Goal: Task Accomplishment & Management: Use online tool/utility

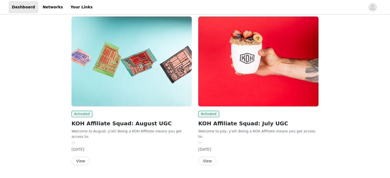
scroll to position [46, 0]
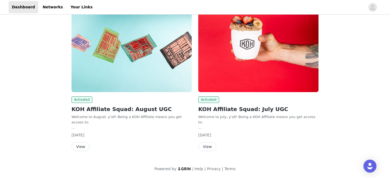
click at [157, 65] on img at bounding box center [131, 47] width 120 height 90
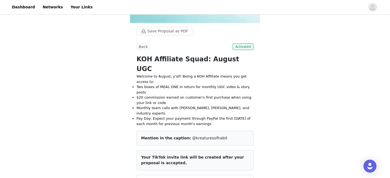
scroll to position [95, 0]
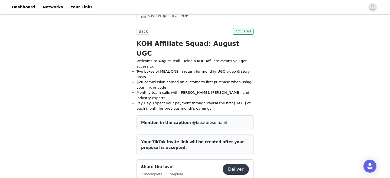
click at [192, 140] on span "Your TikTok invite link will be created after your proposal is accepted." at bounding box center [192, 145] width 103 height 10
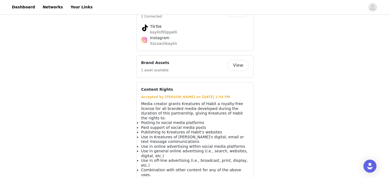
scroll to position [0, 0]
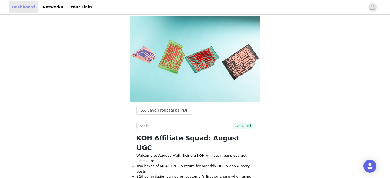
click at [28, 3] on link "Dashboard" at bounding box center [23, 7] width 29 height 12
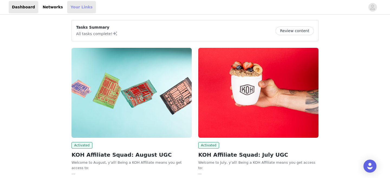
click at [74, 5] on link "Your Links" at bounding box center [81, 7] width 29 height 12
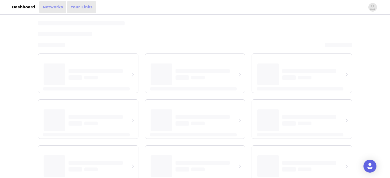
select select "12"
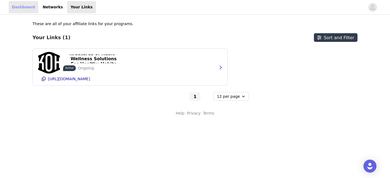
click at [32, 8] on link "Dashboard" at bounding box center [23, 7] width 29 height 12
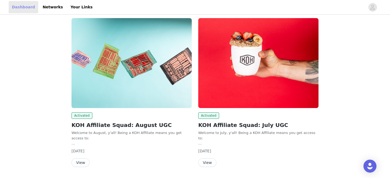
scroll to position [46, 0]
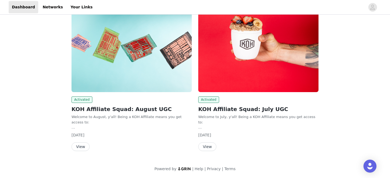
click at [81, 145] on button "View" at bounding box center [80, 147] width 18 height 9
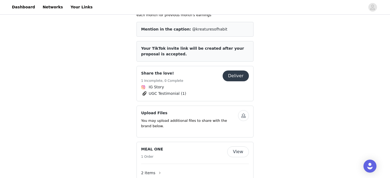
scroll to position [195, 0]
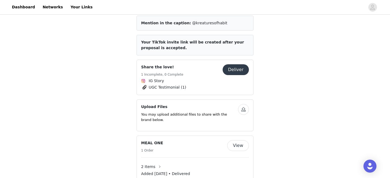
click at [232, 64] on button "Deliver" at bounding box center [235, 69] width 26 height 11
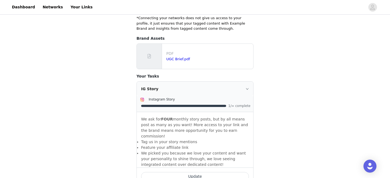
scroll to position [132, 0]
